Goal: Information Seeking & Learning: Learn about a topic

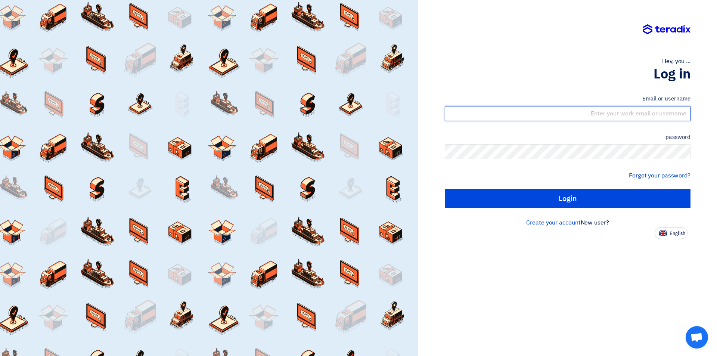
type input "sales@tareeqalkhair.com"
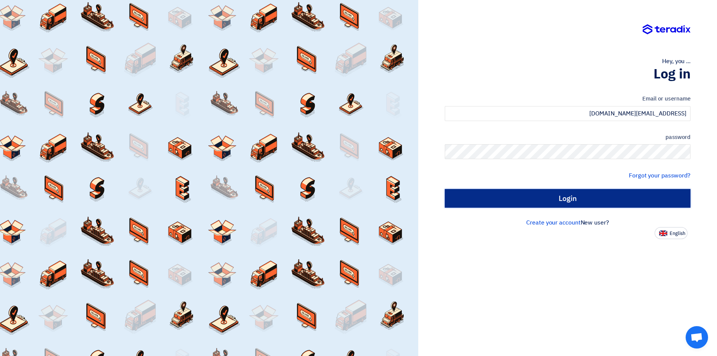
click at [515, 200] on input "Login" at bounding box center [568, 198] width 246 height 19
type input "Sign in"
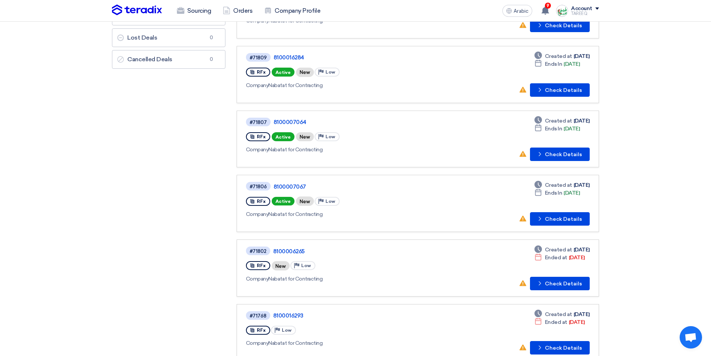
scroll to position [112, 0]
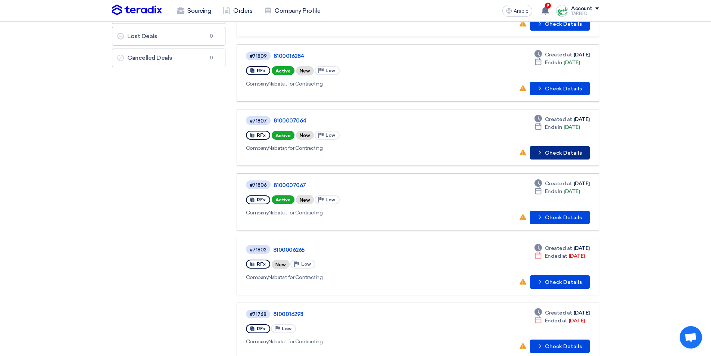
click at [566, 151] on font "Check Details" at bounding box center [563, 153] width 37 height 6
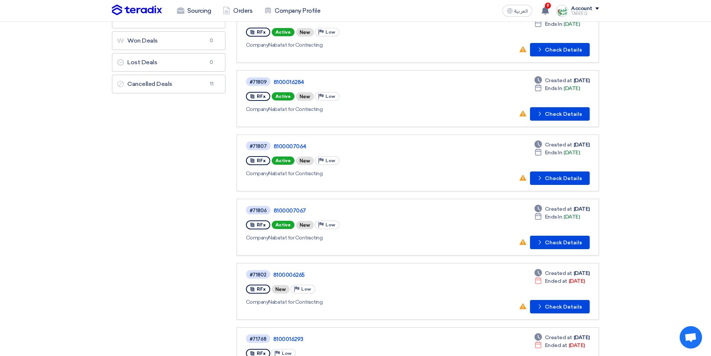
scroll to position [187, 0]
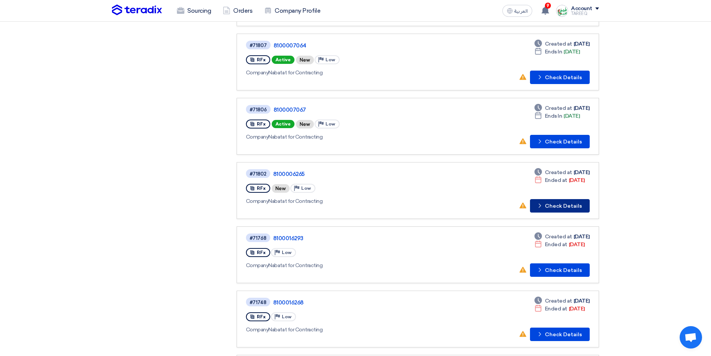
click at [565, 209] on button "Check details Check Details" at bounding box center [560, 205] width 60 height 13
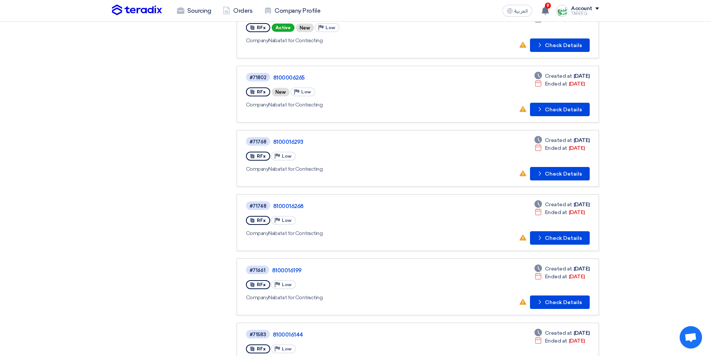
scroll to position [318, 0]
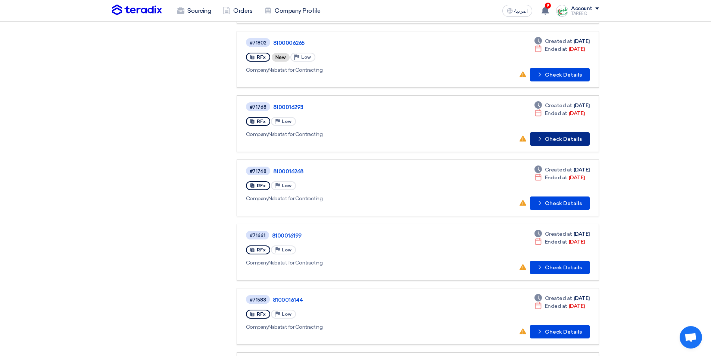
click at [565, 139] on button "Check details Check Details" at bounding box center [560, 138] width 60 height 13
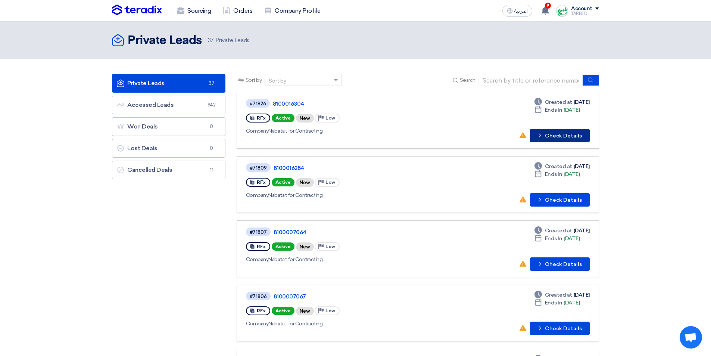
click at [549, 139] on button "Check details Check Details" at bounding box center [560, 135] width 60 height 13
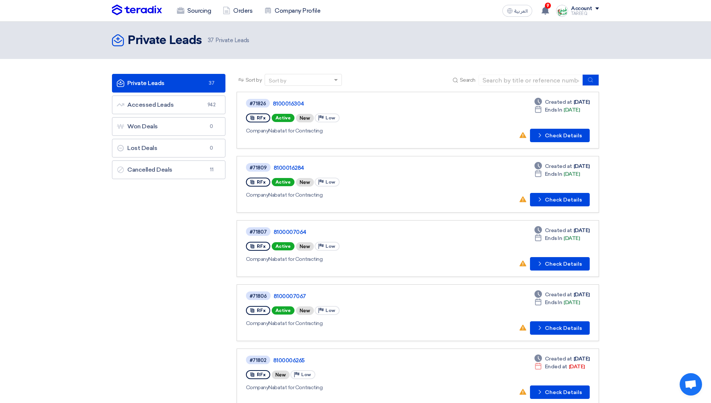
click at [458, 37] on div "Private Leads Private Leads 37 Private Leads" at bounding box center [355, 40] width 487 height 15
click at [435, 80] on div "Sort by Sort by Search" at bounding box center [418, 83] width 363 height 18
click at [344, 8] on div "Sourcing Orders Company Profile" at bounding box center [258, 11] width 292 height 16
